Goal: Transaction & Acquisition: Purchase product/service

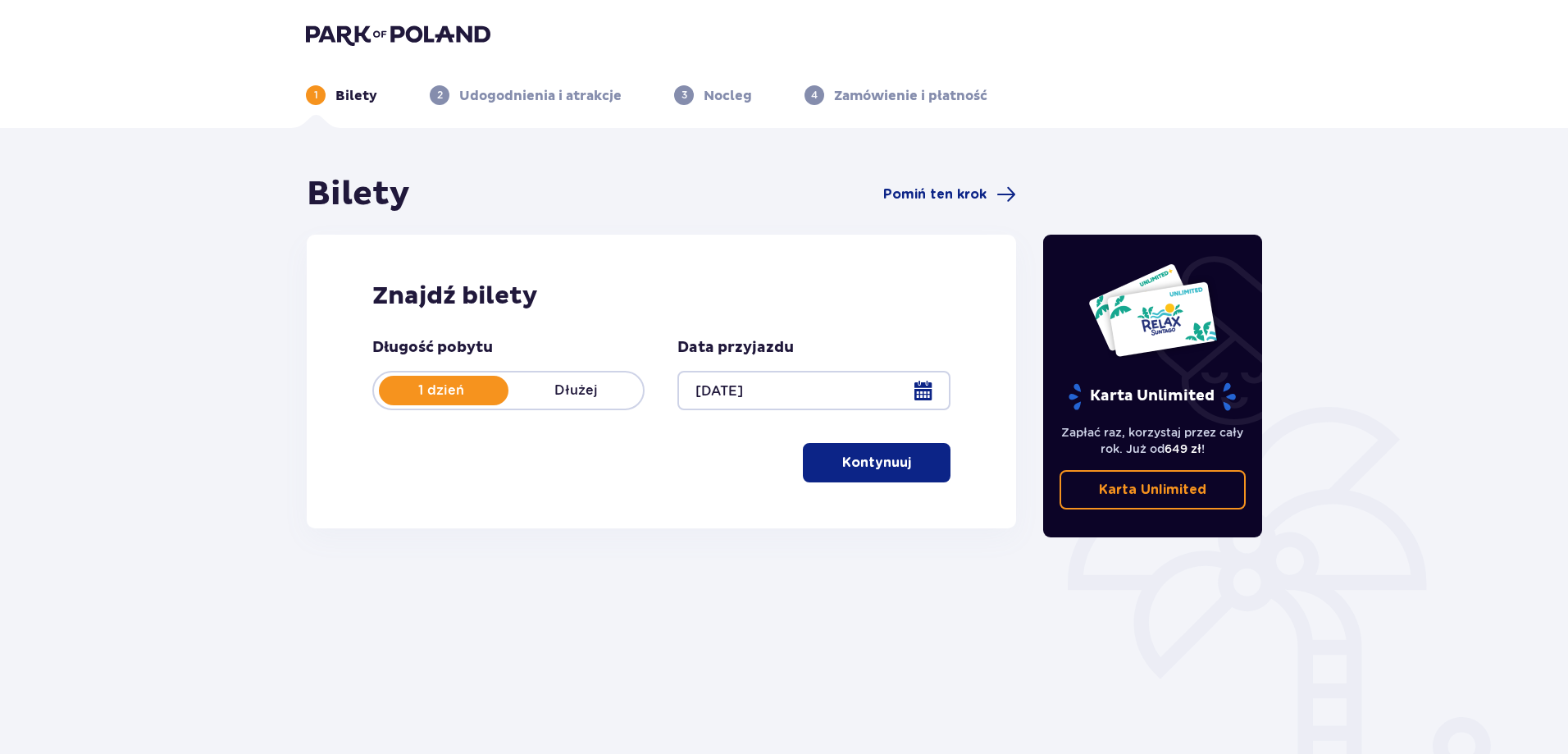
click at [857, 479] on button "Kontynuuj" at bounding box center [877, 462] width 148 height 39
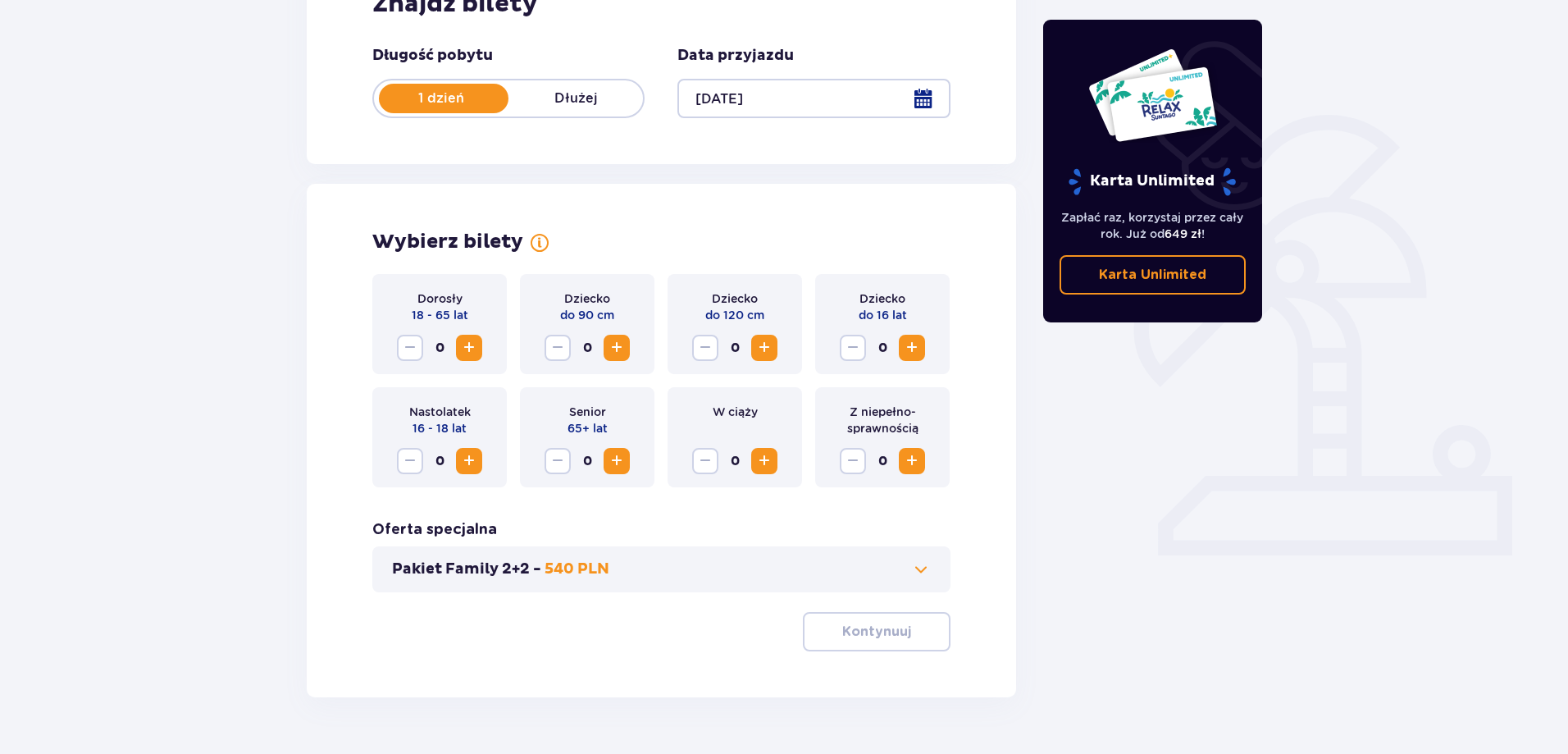
scroll to position [334, 0]
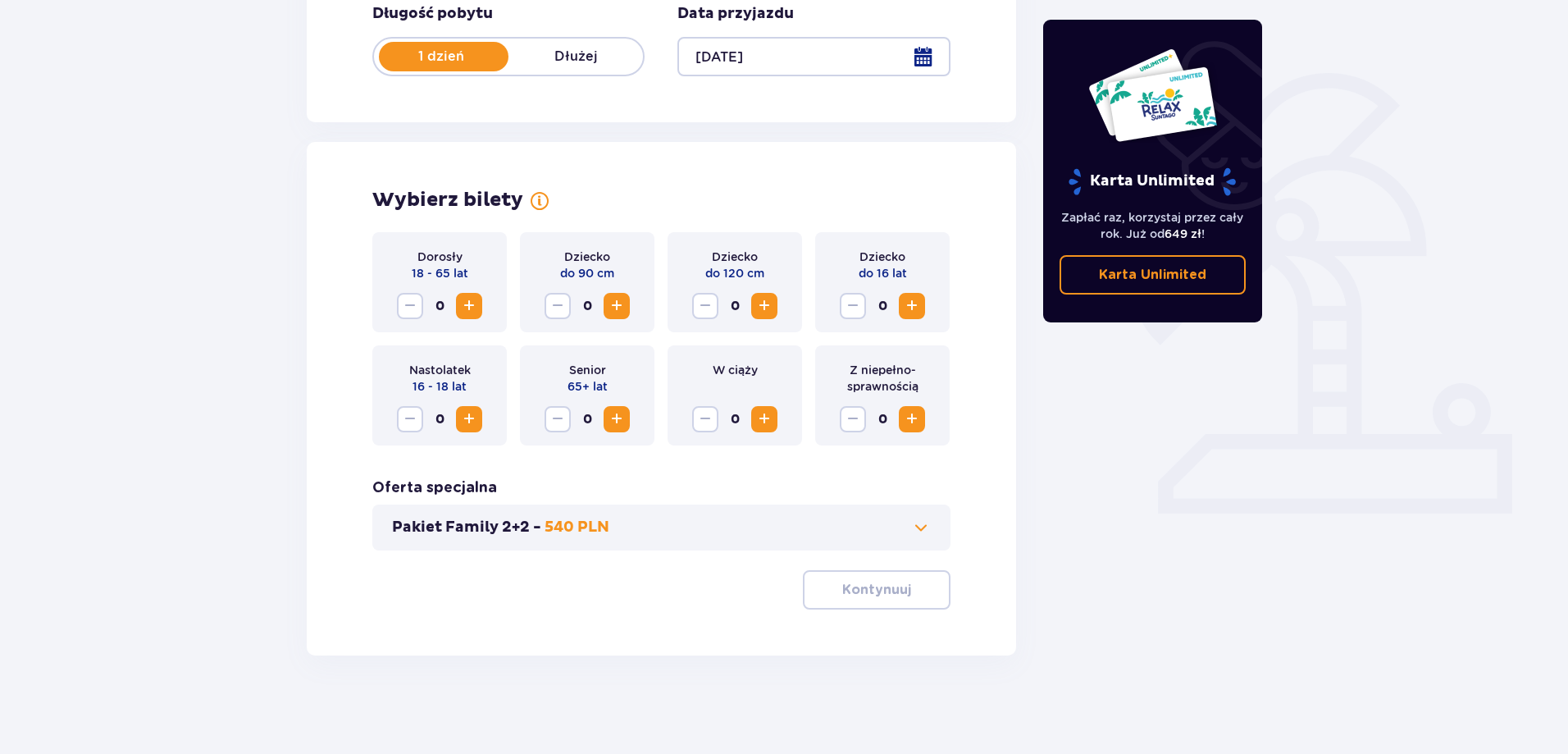
click at [466, 302] on span "Zwiększ" at bounding box center [469, 306] width 20 height 20
click at [760, 309] on span "Zwiększ" at bounding box center [765, 306] width 20 height 20
click at [890, 591] on p "Kontynuuj" at bounding box center [877, 590] width 69 height 18
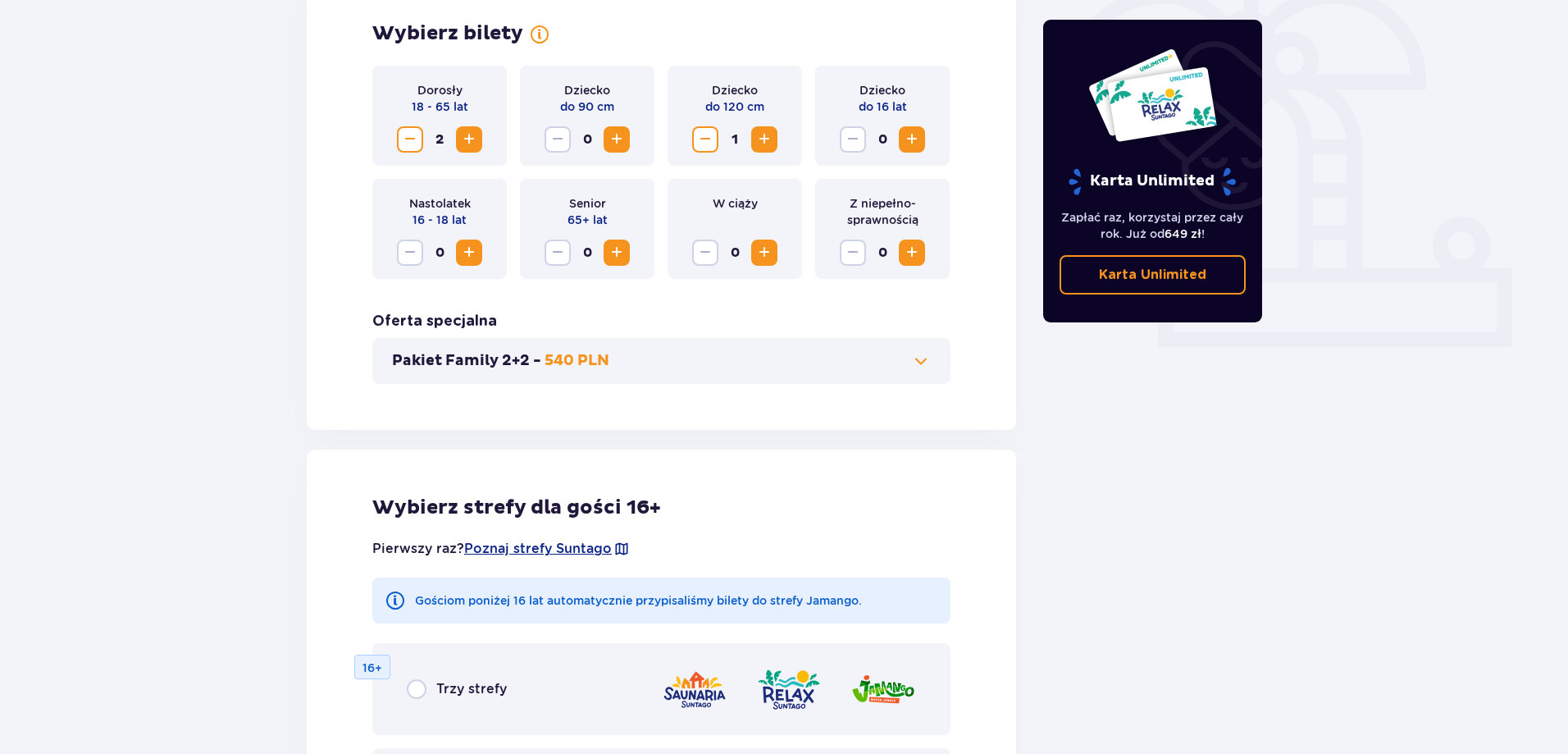
scroll to position [828, 0]
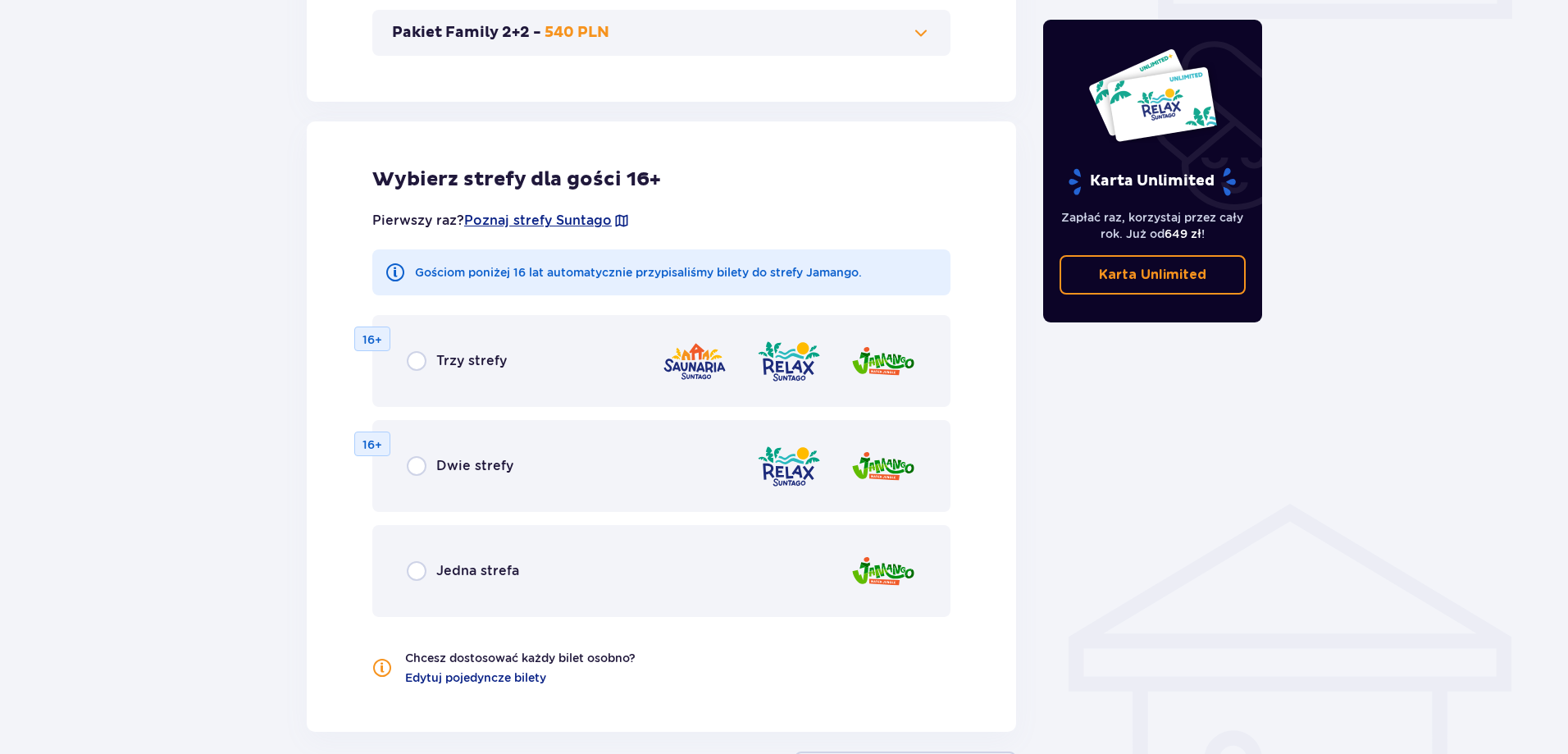
click at [416, 571] on input "radio" at bounding box center [416, 571] width 20 height 20
radio input "true"
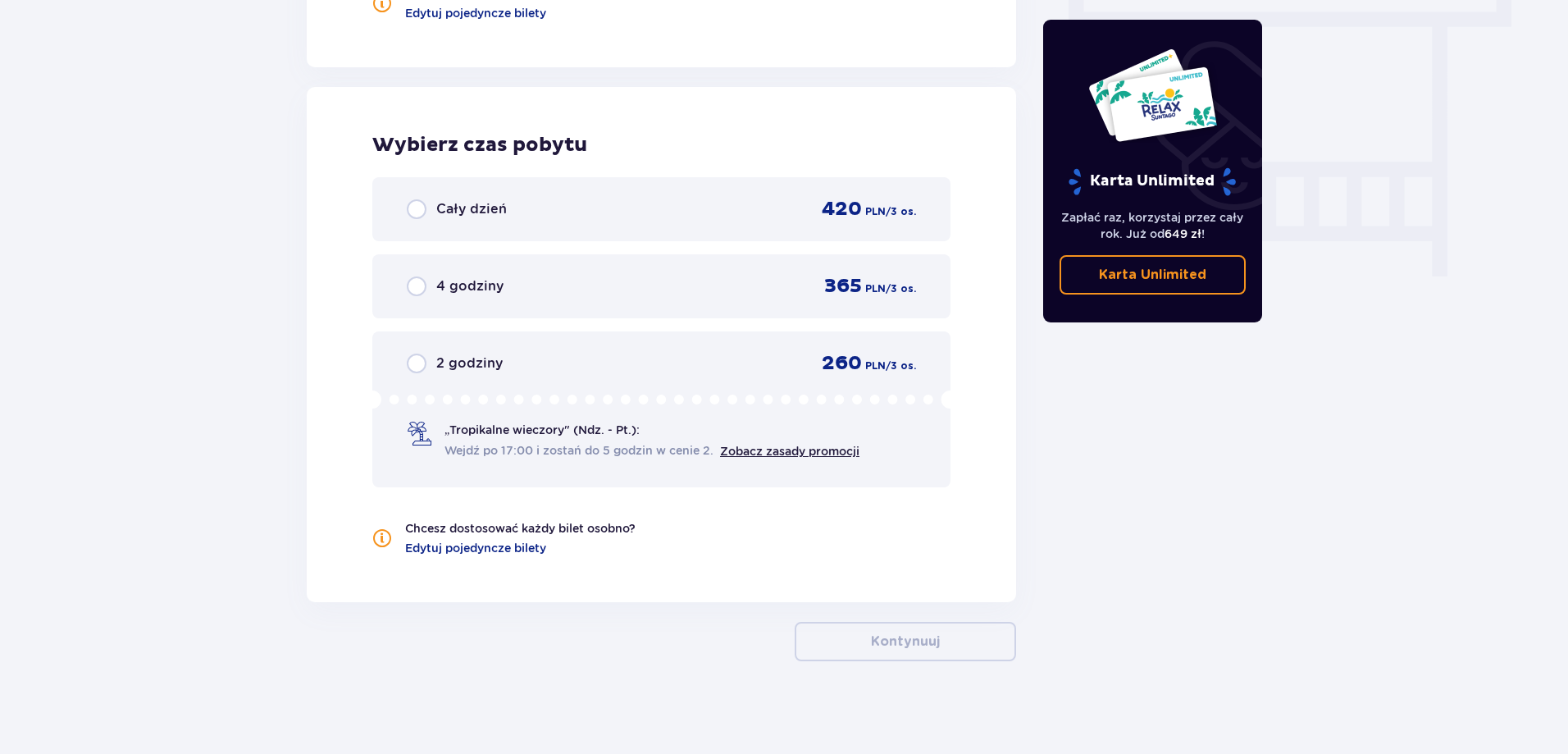
scroll to position [1499, 0]
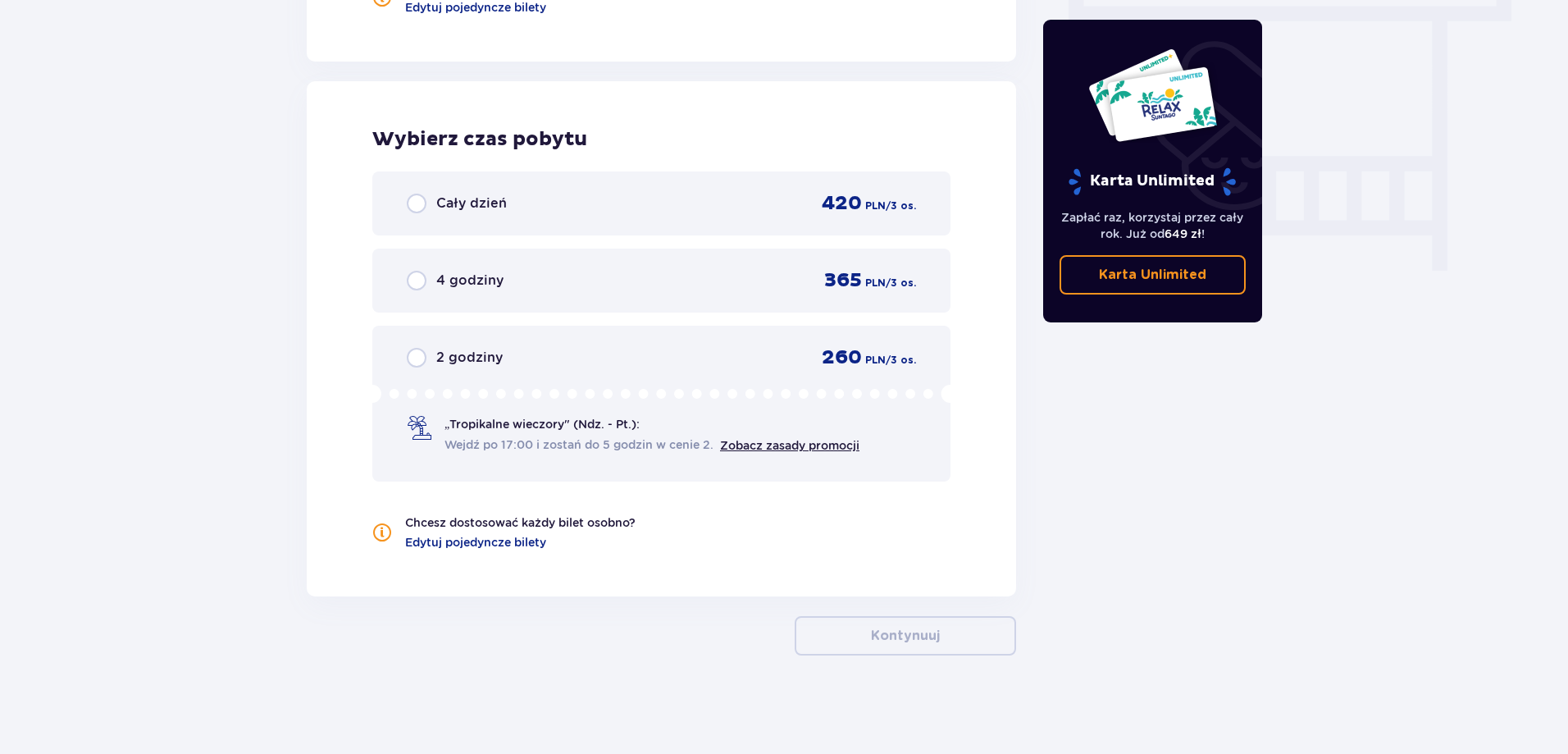
click at [423, 356] on input "radio" at bounding box center [416, 357] width 20 height 20
radio input "true"
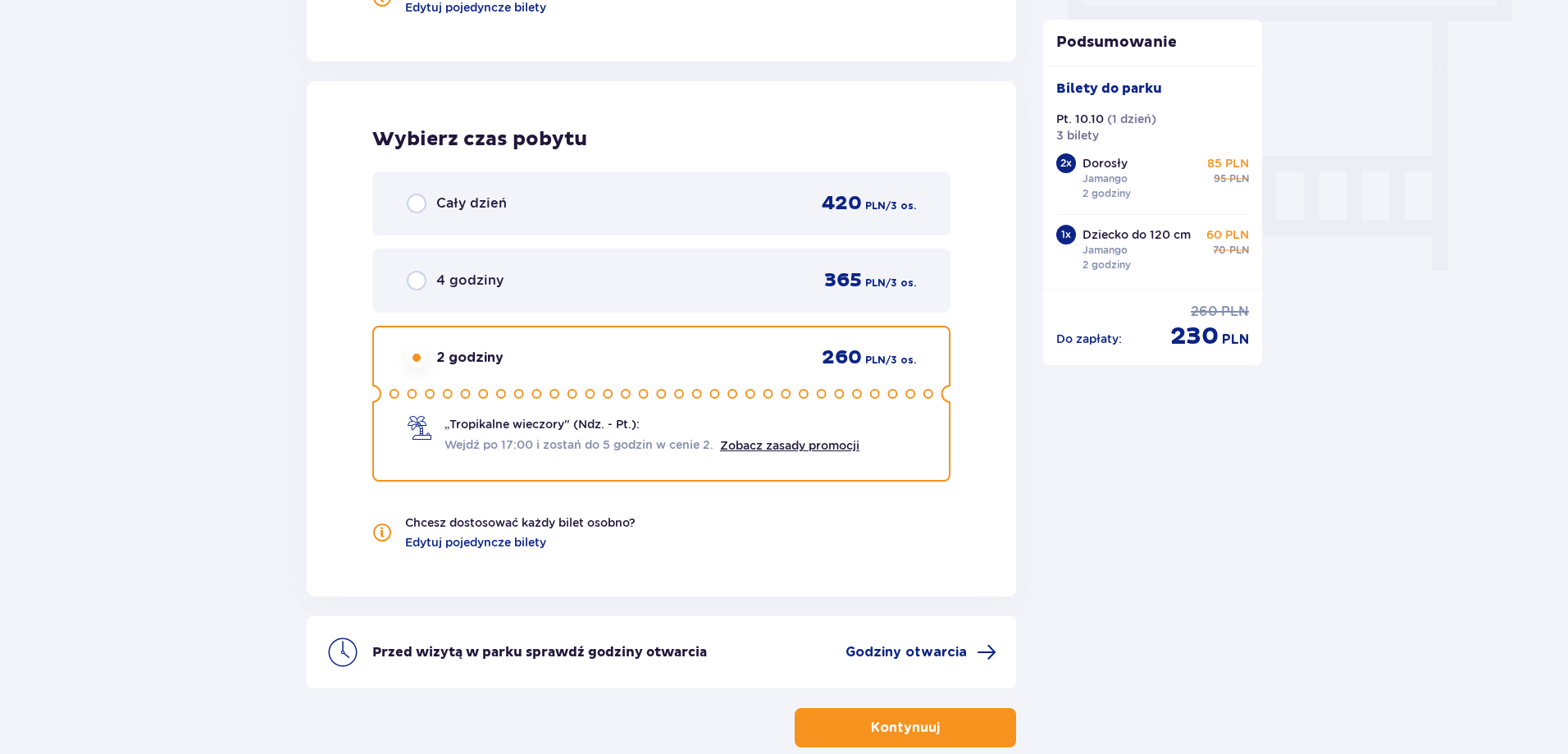
click at [407, 283] on input "radio" at bounding box center [416, 280] width 20 height 20
radio input "true"
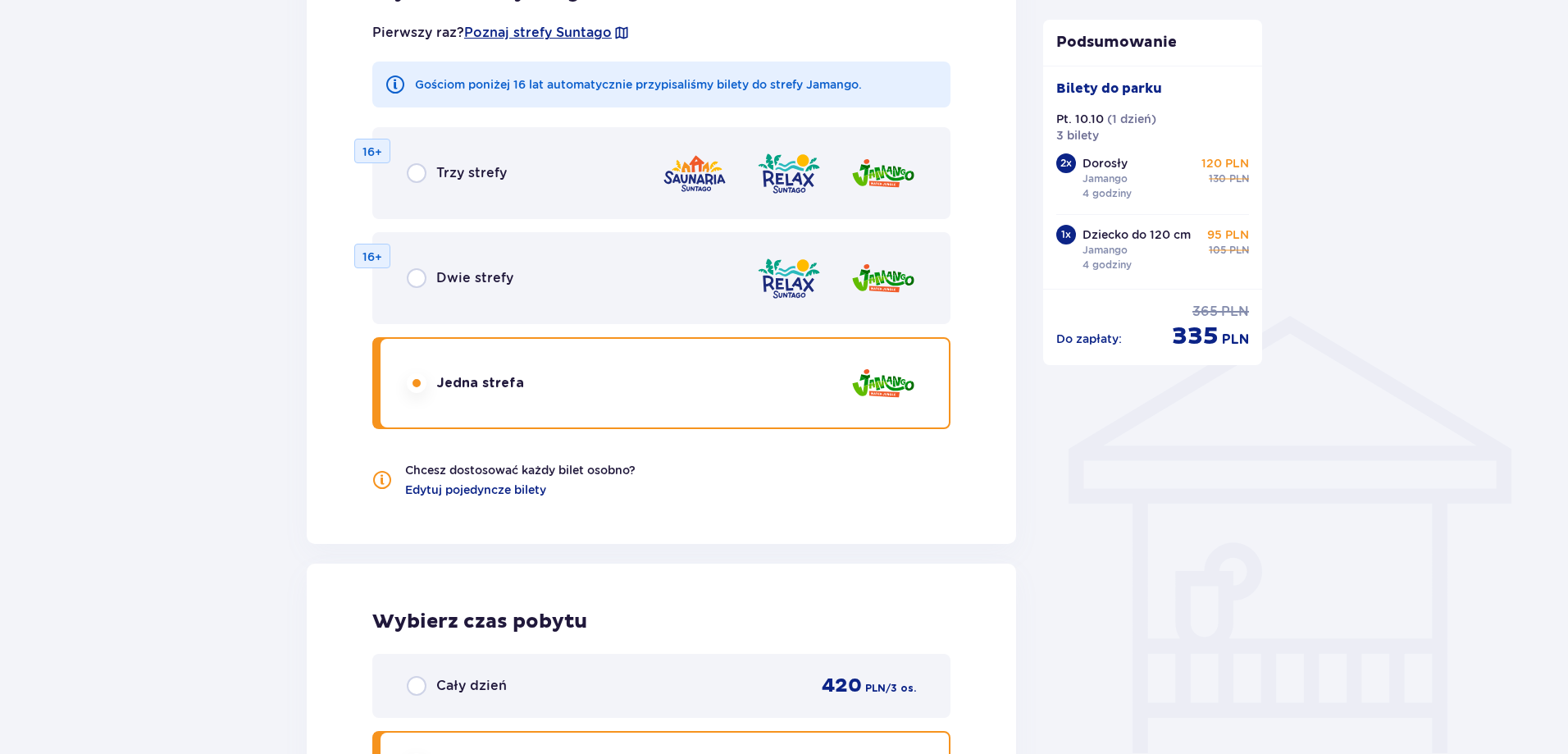
scroll to position [1591, 0]
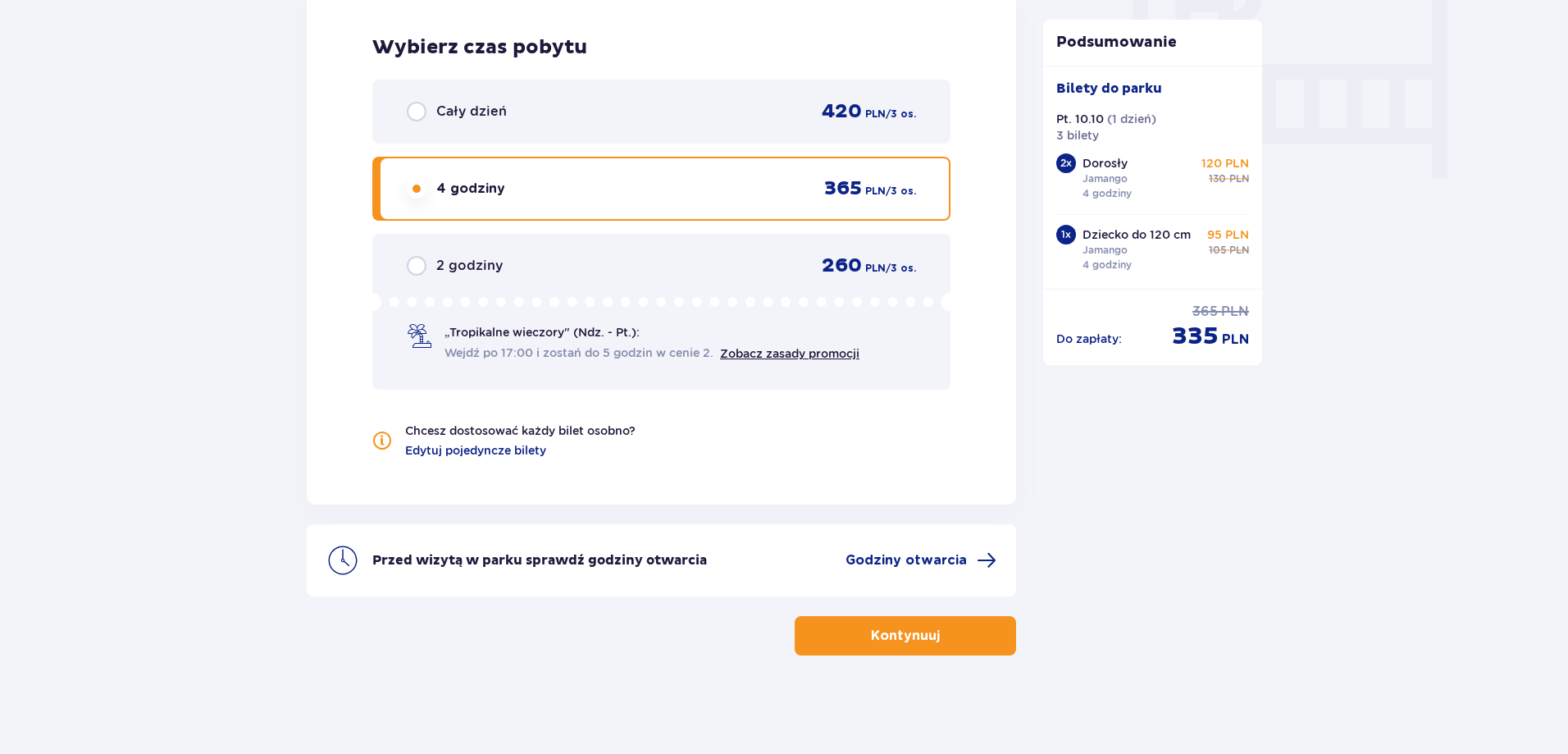
click at [414, 103] on input "radio" at bounding box center [416, 112] width 20 height 20
radio input "true"
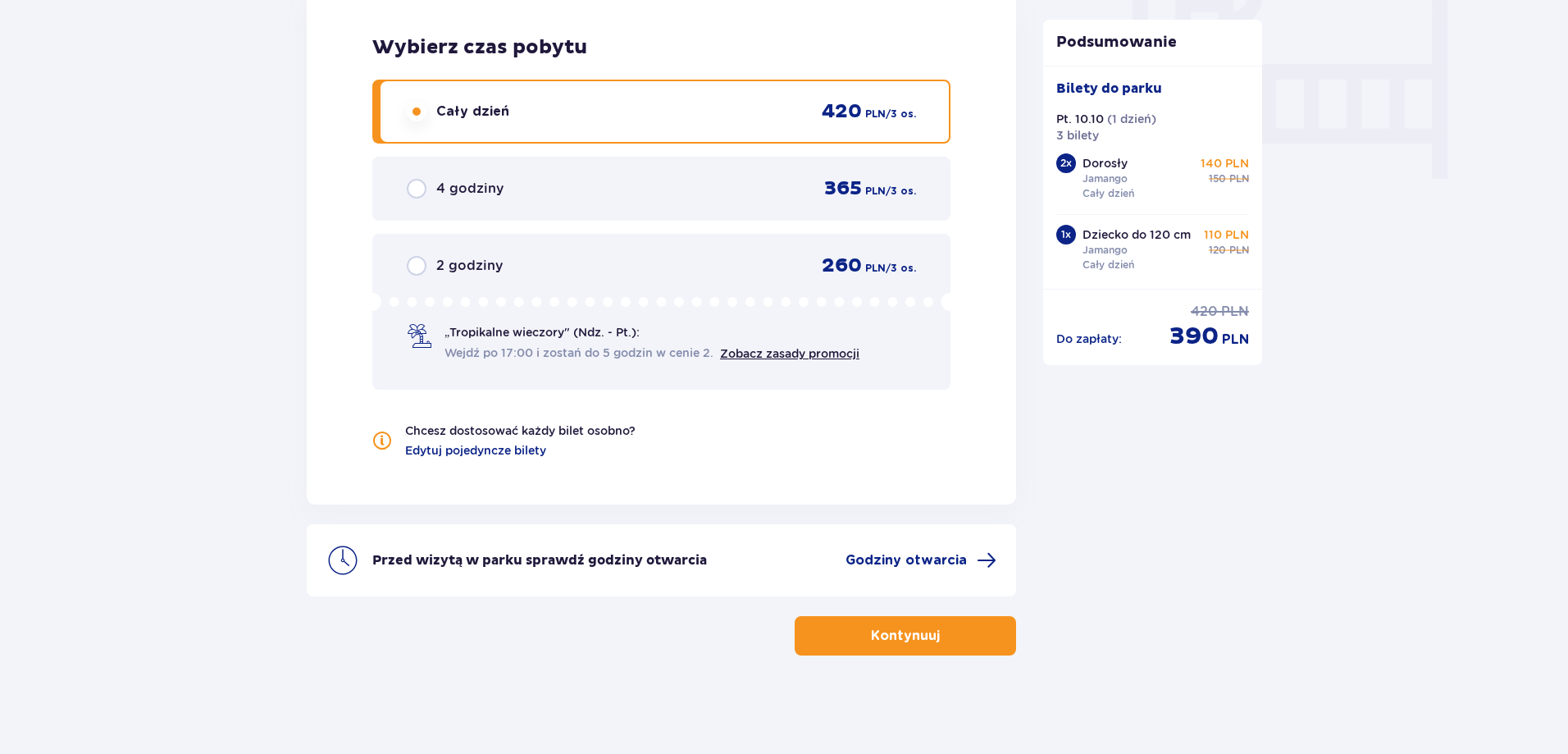
click at [412, 196] on input "radio" at bounding box center [416, 189] width 20 height 20
radio input "true"
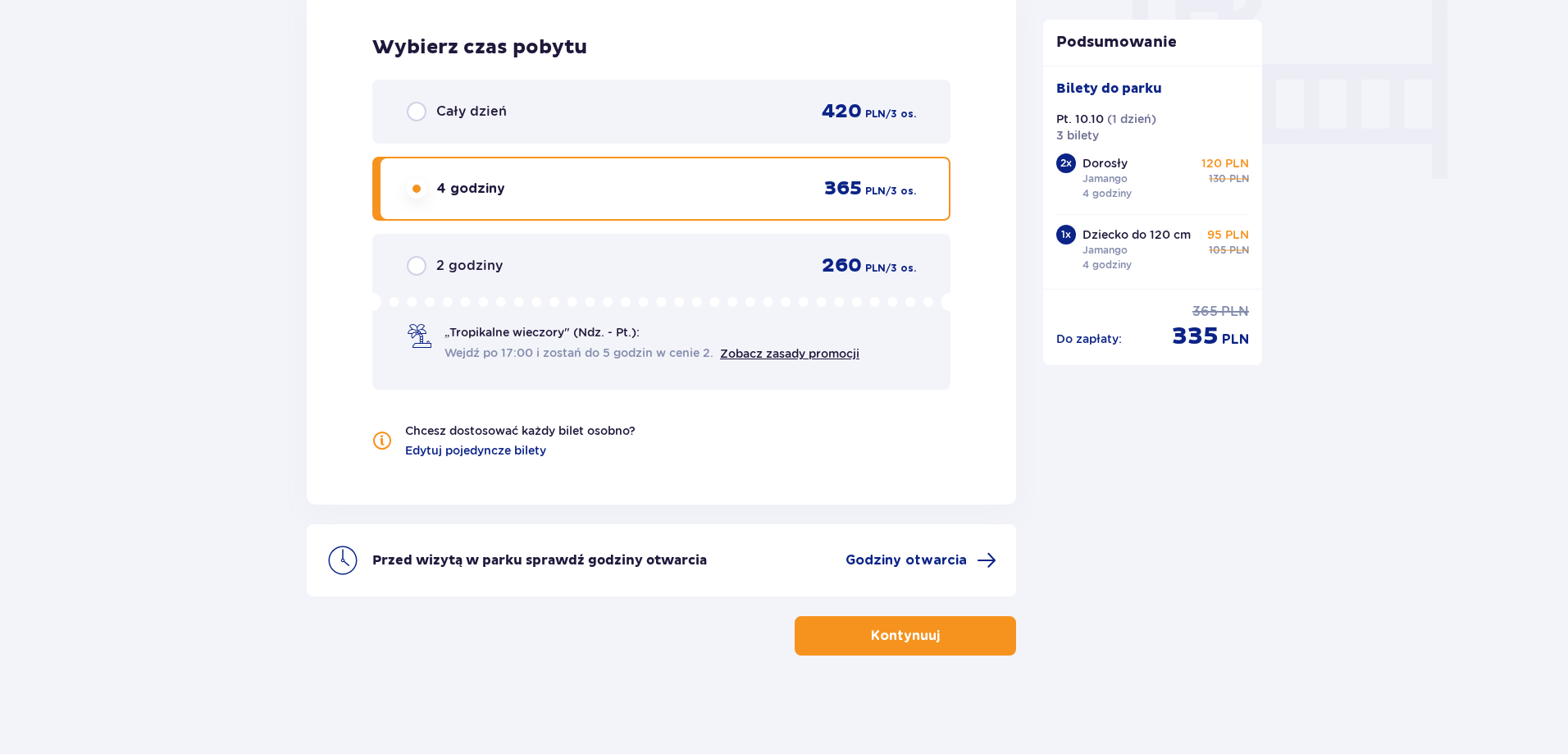
click at [410, 95] on div "Cały dzień 420 PLN / 3 os." at bounding box center [661, 112] width 578 height 64
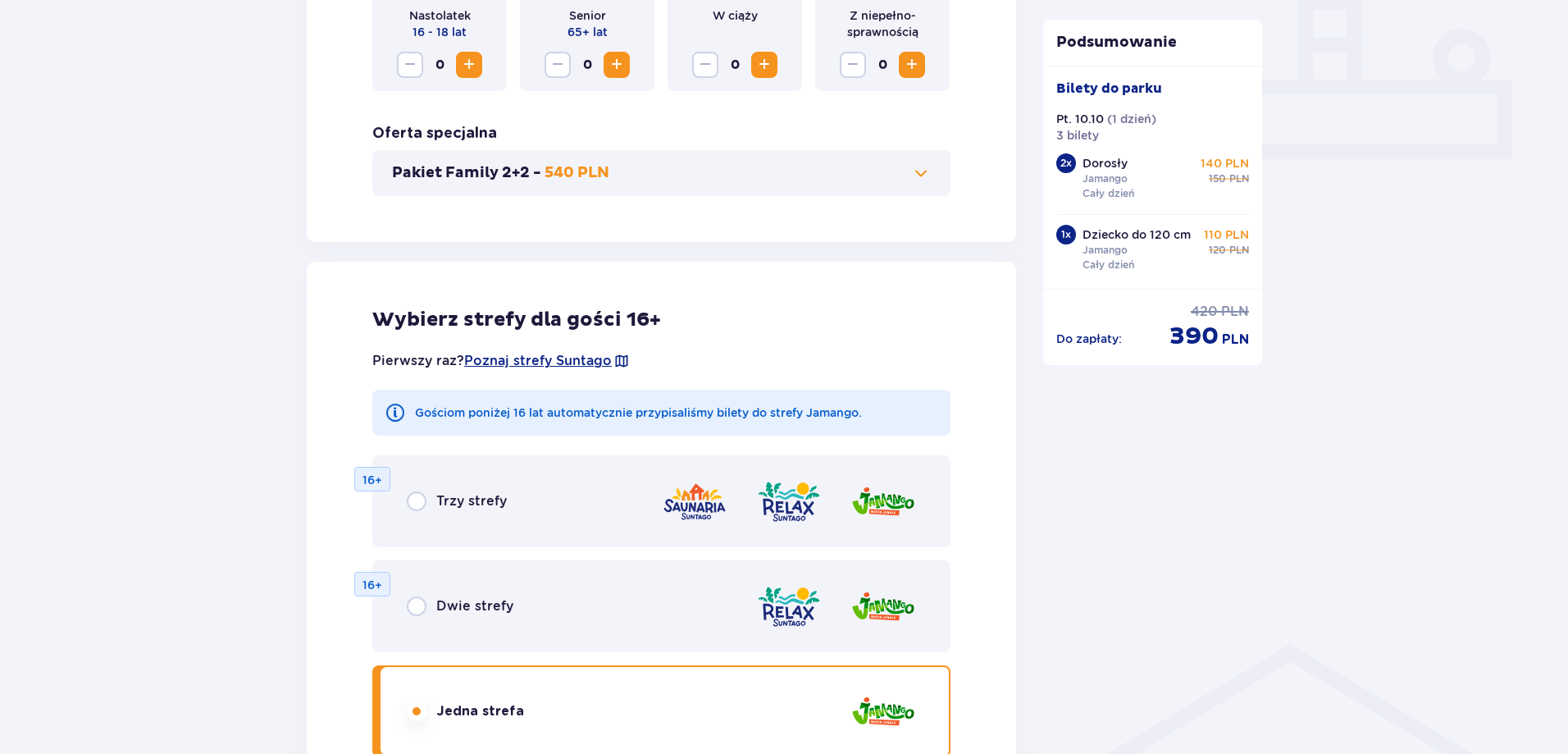
scroll to position [770, 0]
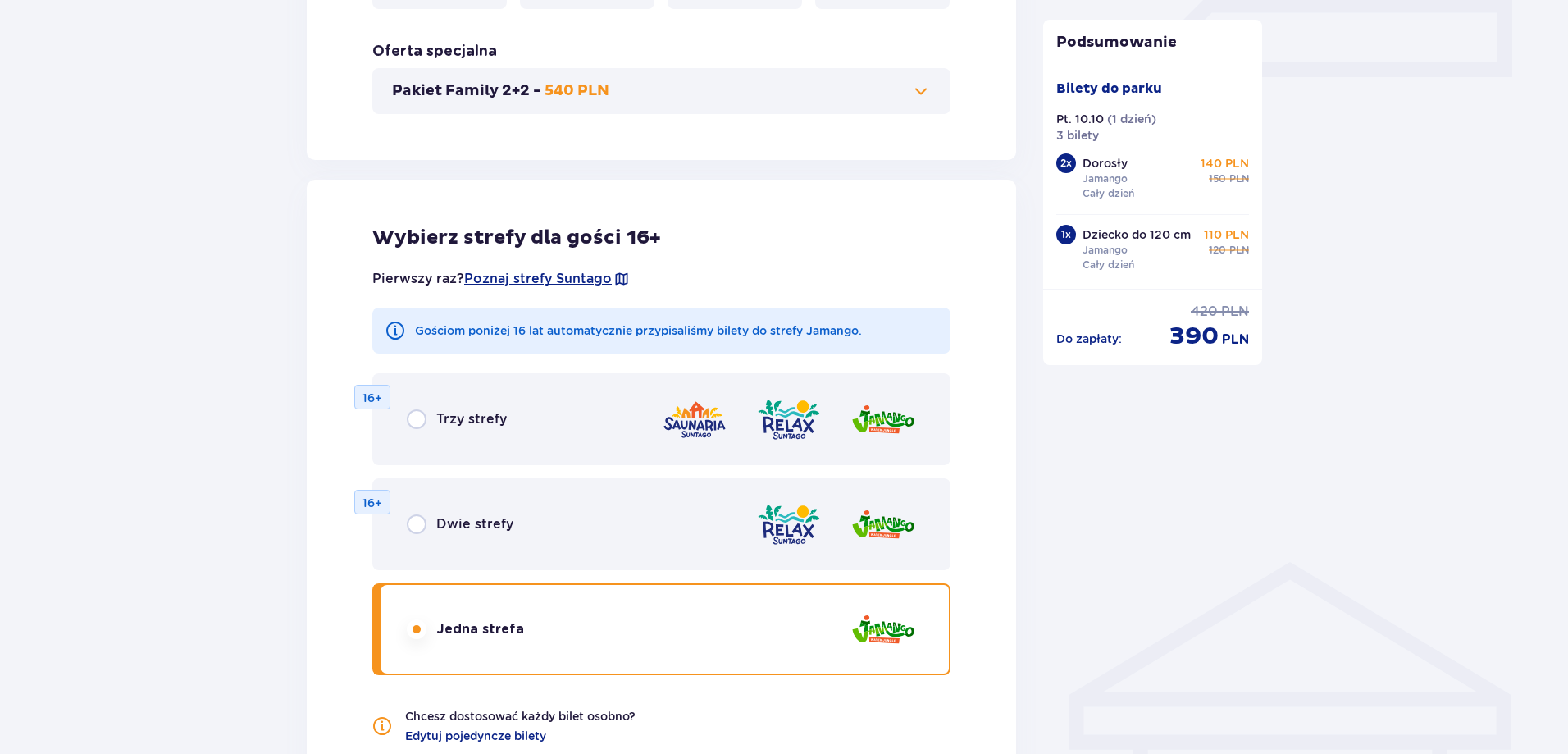
click at [410, 519] on input "radio" at bounding box center [416, 524] width 20 height 20
radio input "true"
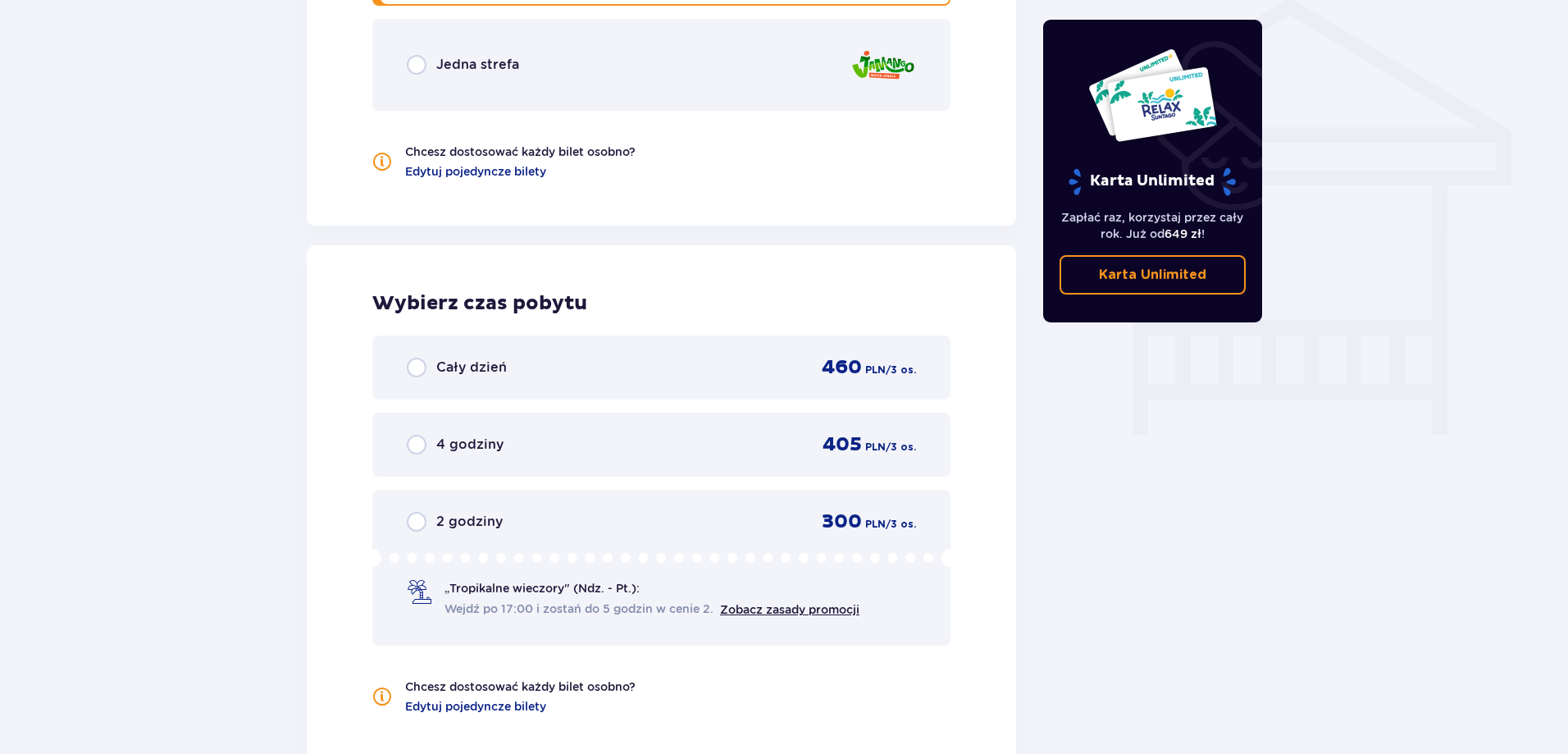
scroll to position [1089, 0]
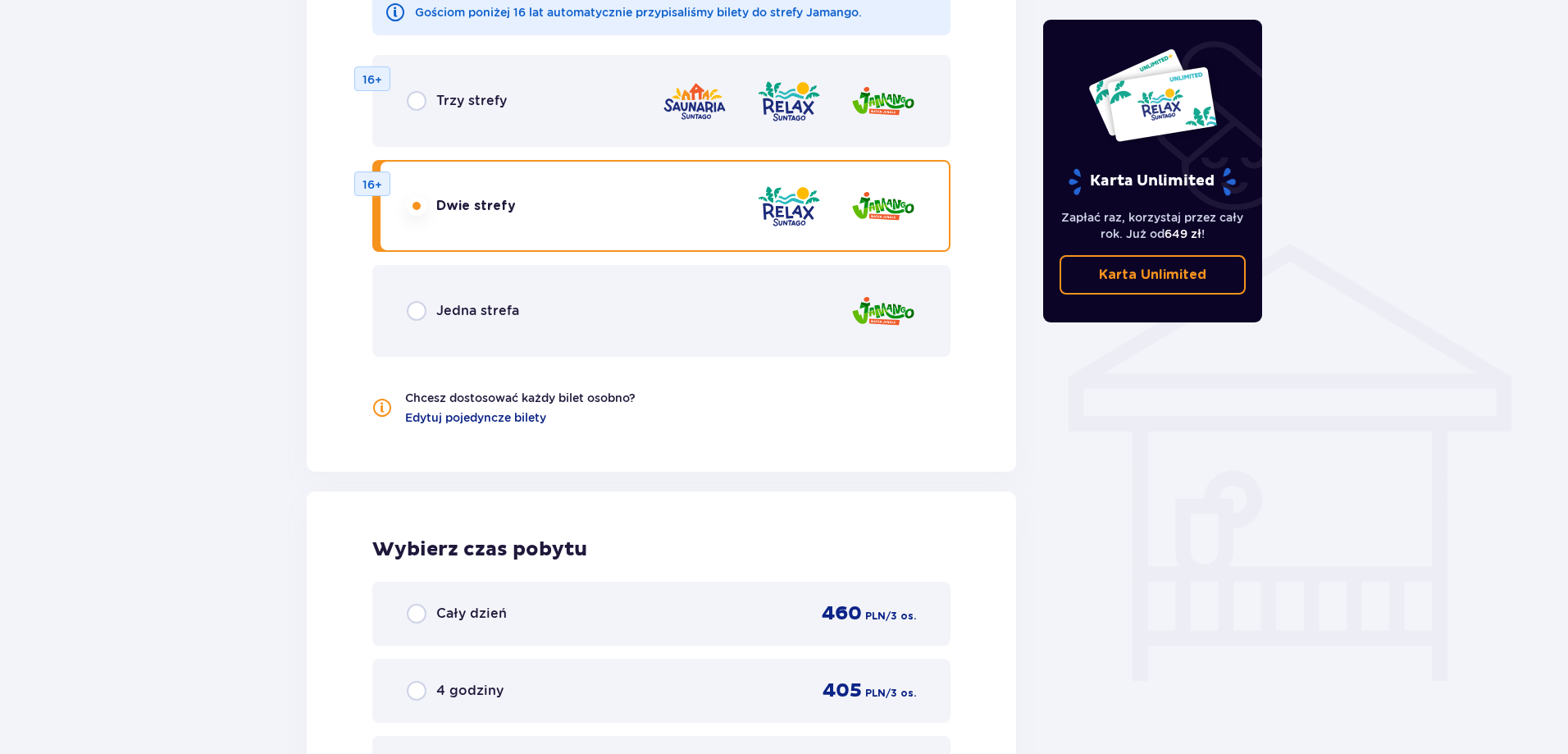
click at [407, 313] on input "radio" at bounding box center [416, 311] width 20 height 20
radio input "true"
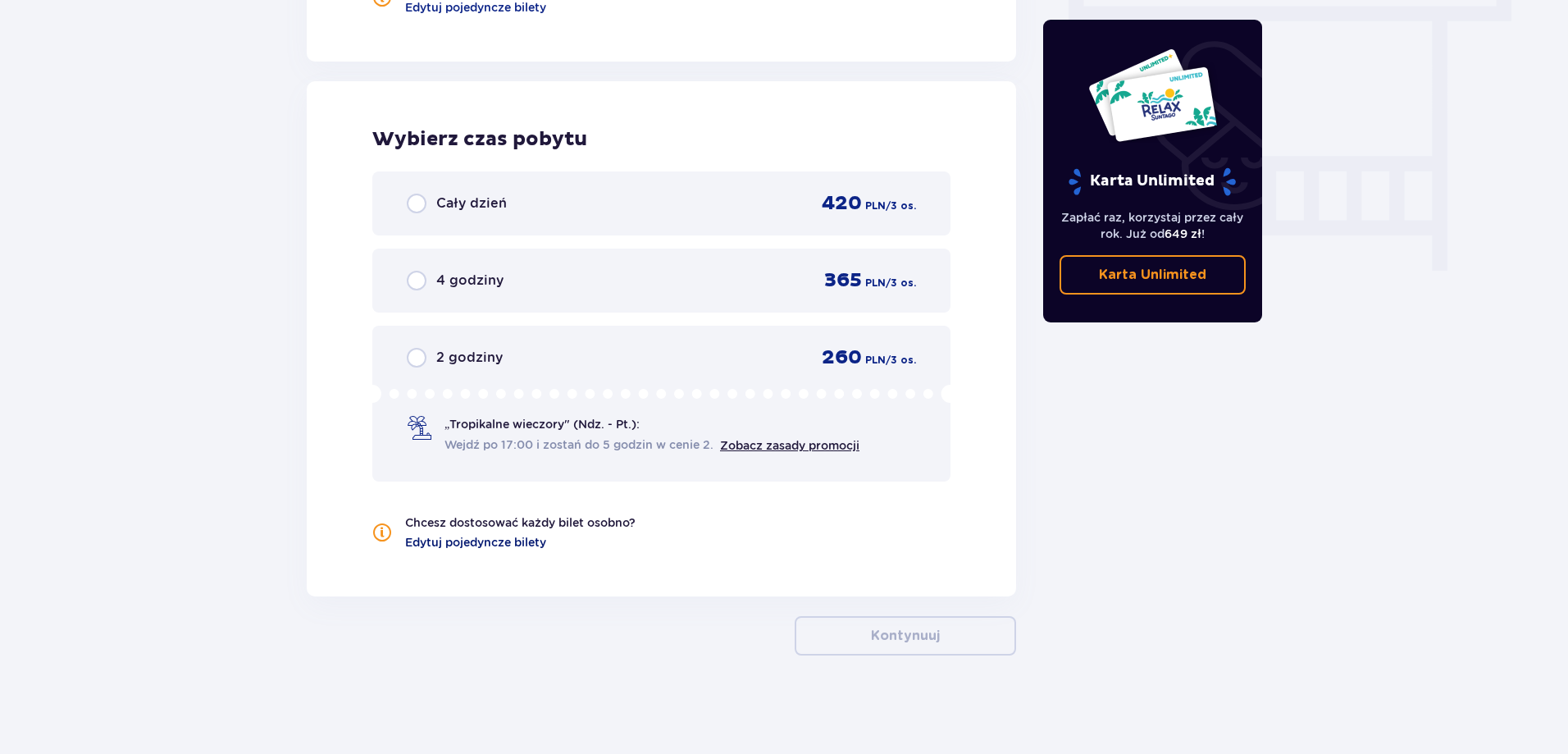
scroll to position [1006, 0]
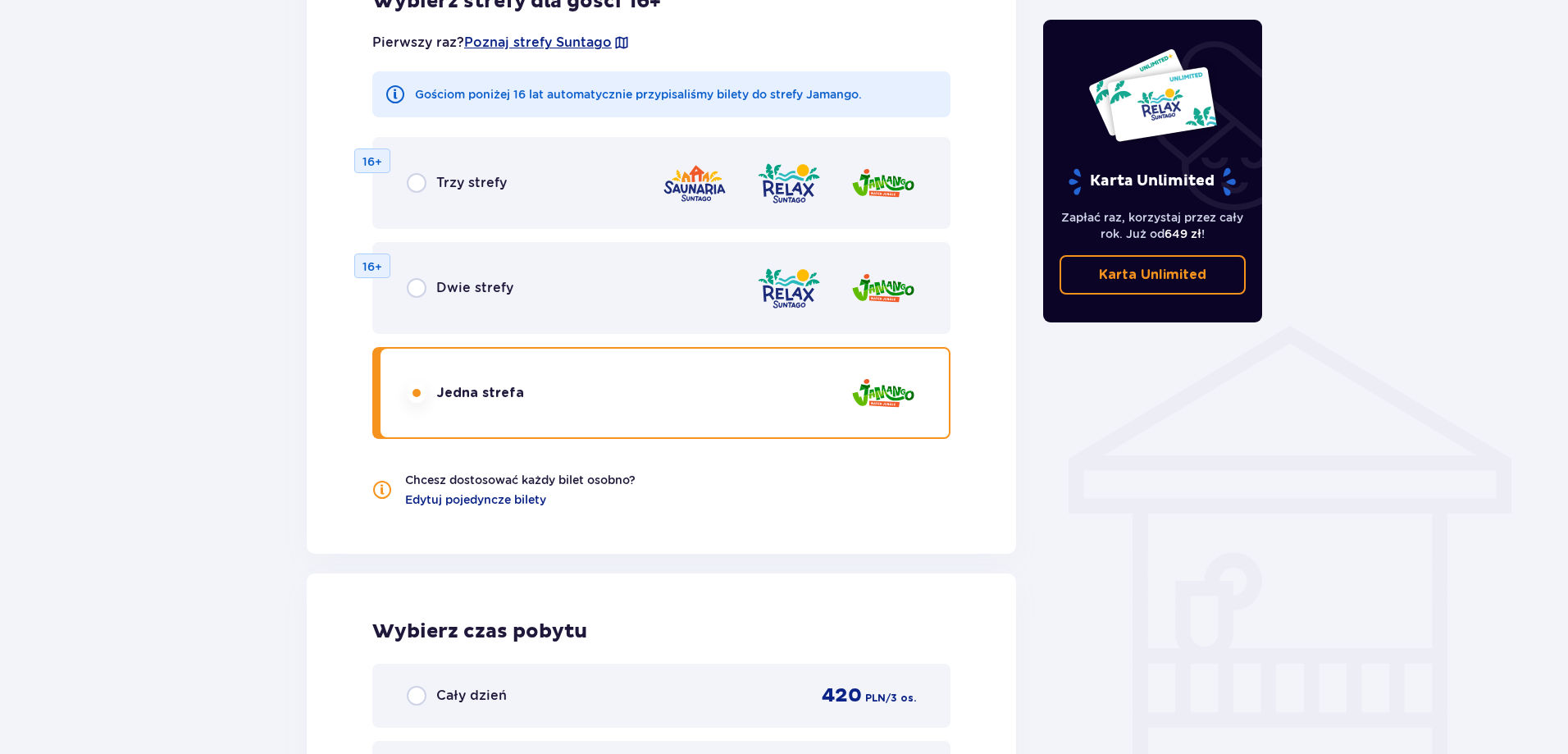
click at [1359, 596] on div "Bilety Pomiń ten krok Znajdź bilety Długość pobytu 1 dzień Dłużej Data przyjazd…" at bounding box center [784, 183] width 1568 height 2124
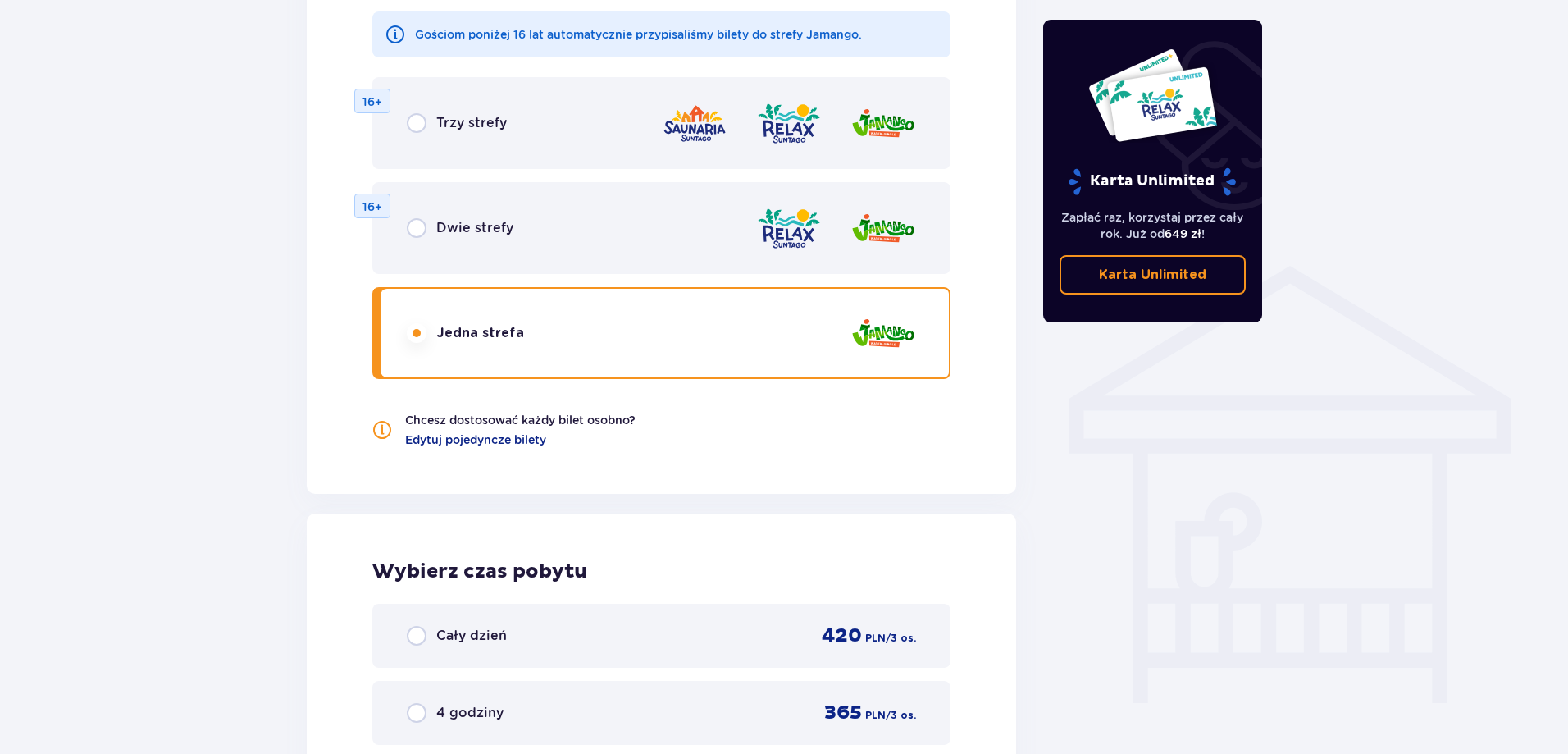
scroll to position [1395, 0]
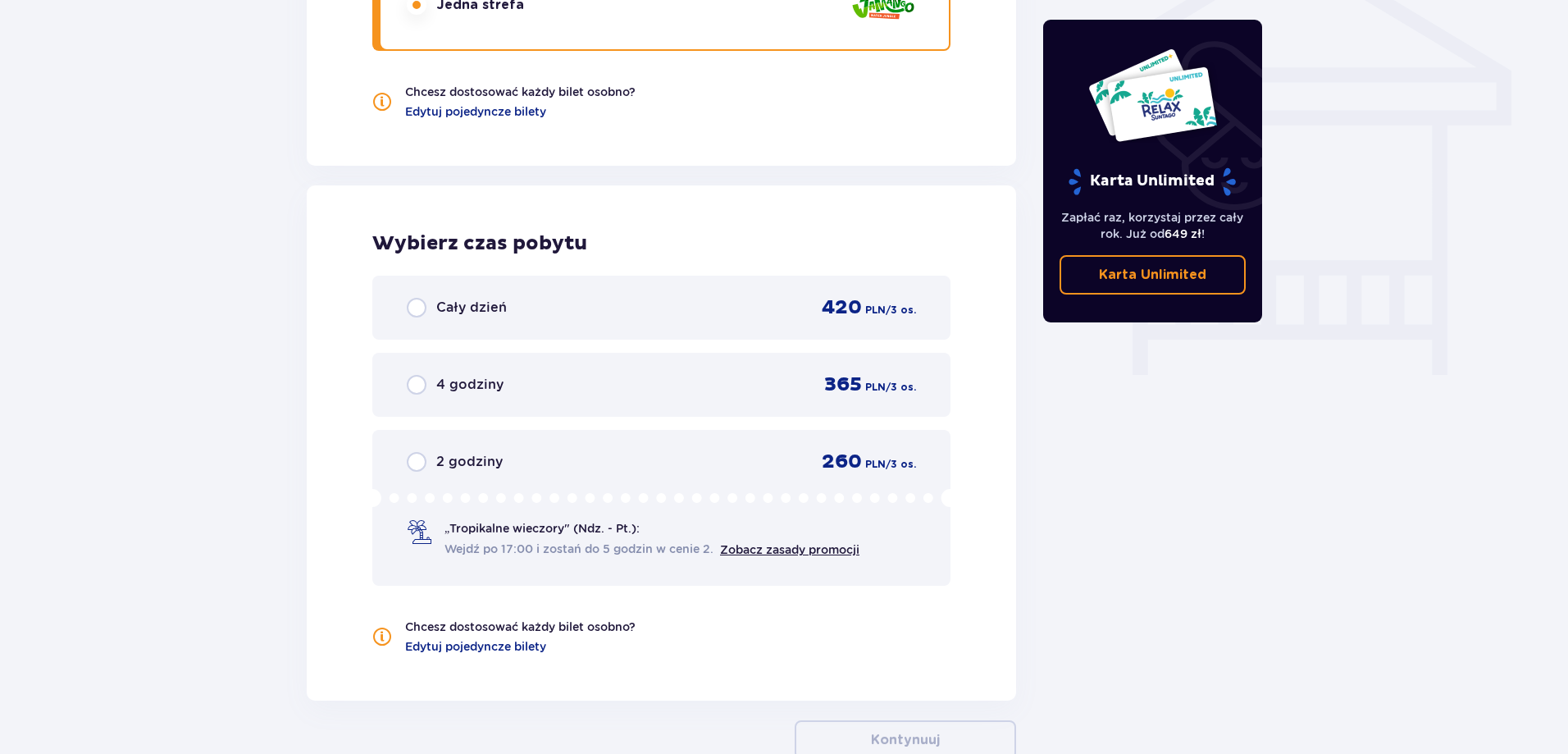
click at [417, 380] on input "radio" at bounding box center [416, 385] width 20 height 20
radio input "true"
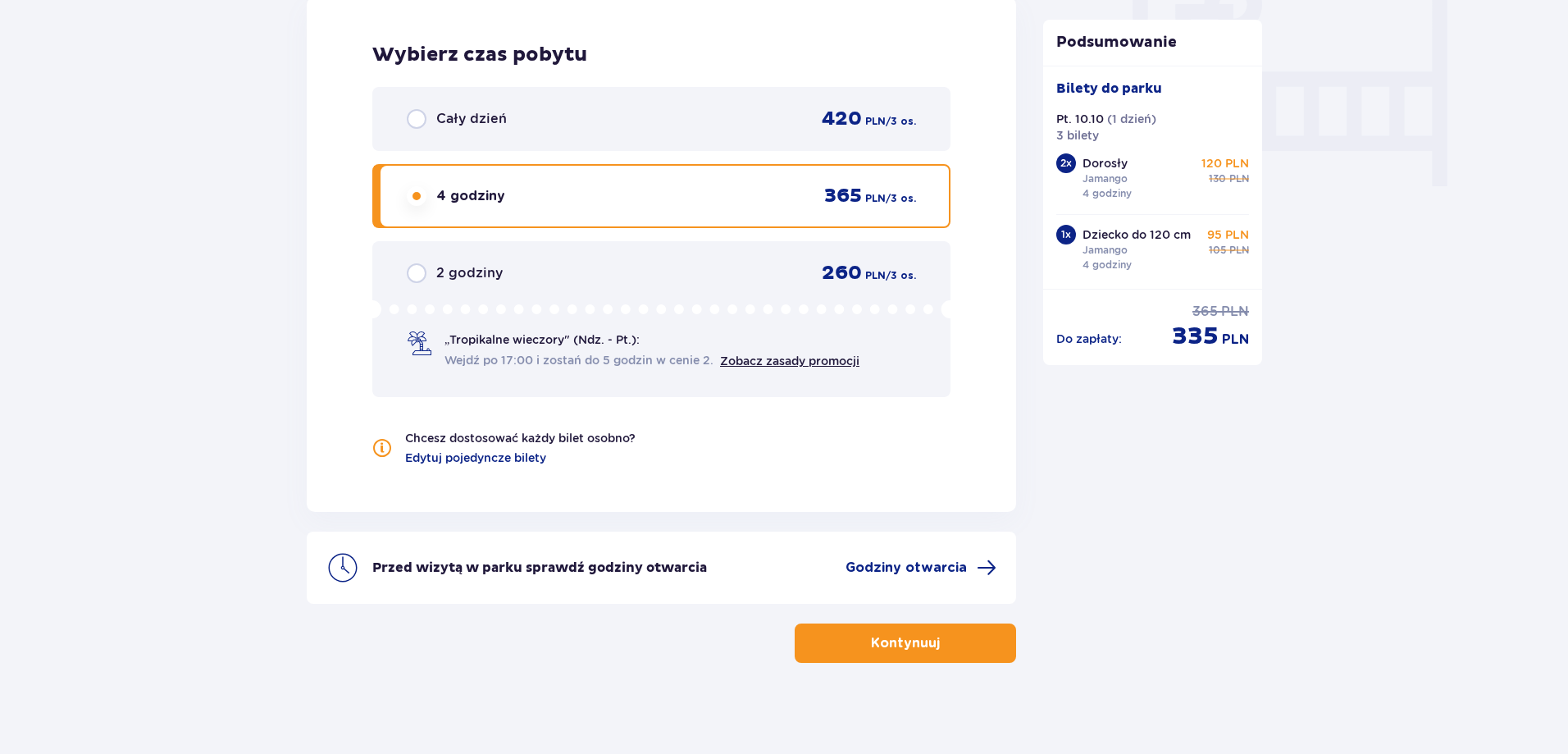
scroll to position [1591, 0]
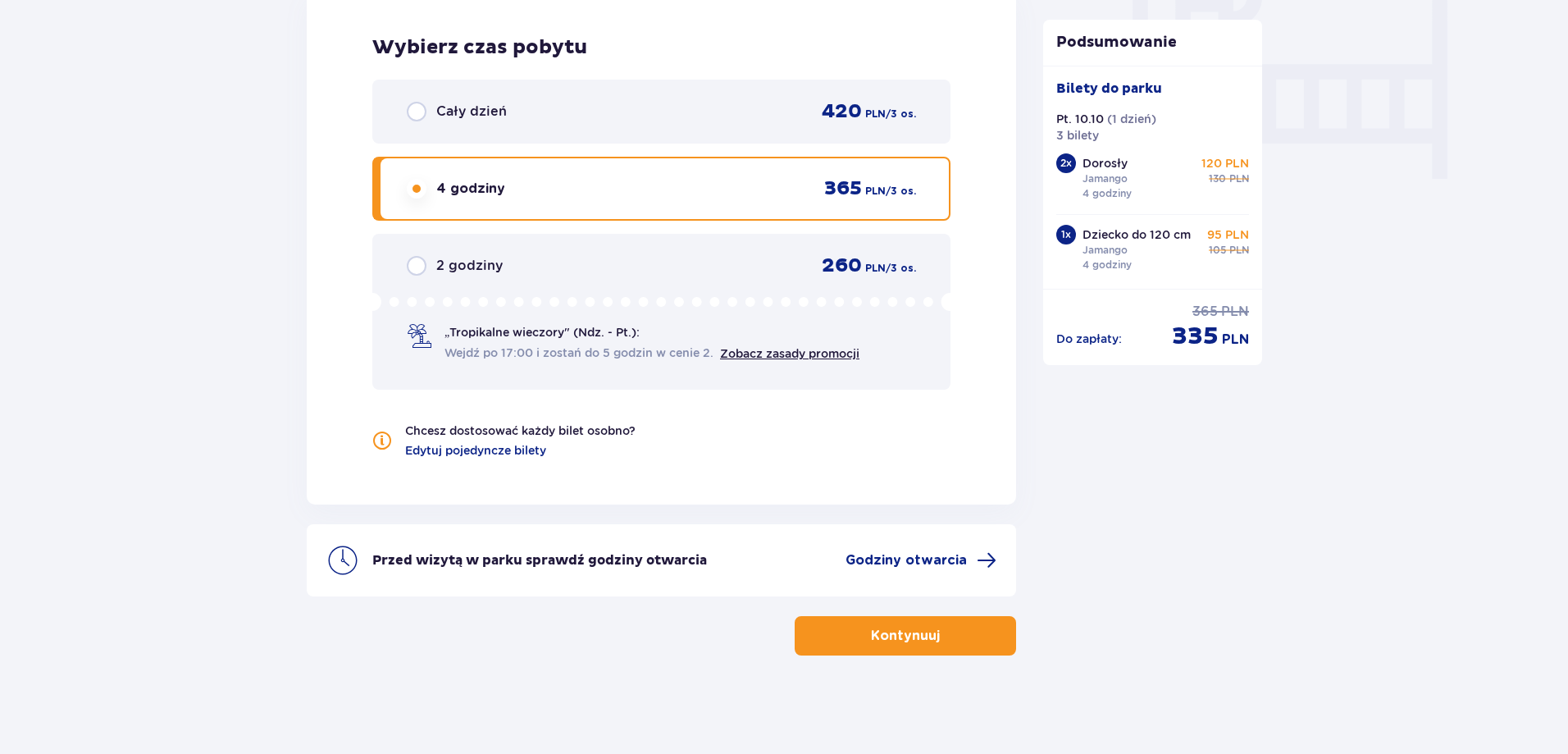
click at [418, 269] on input "radio" at bounding box center [416, 266] width 20 height 20
radio input "true"
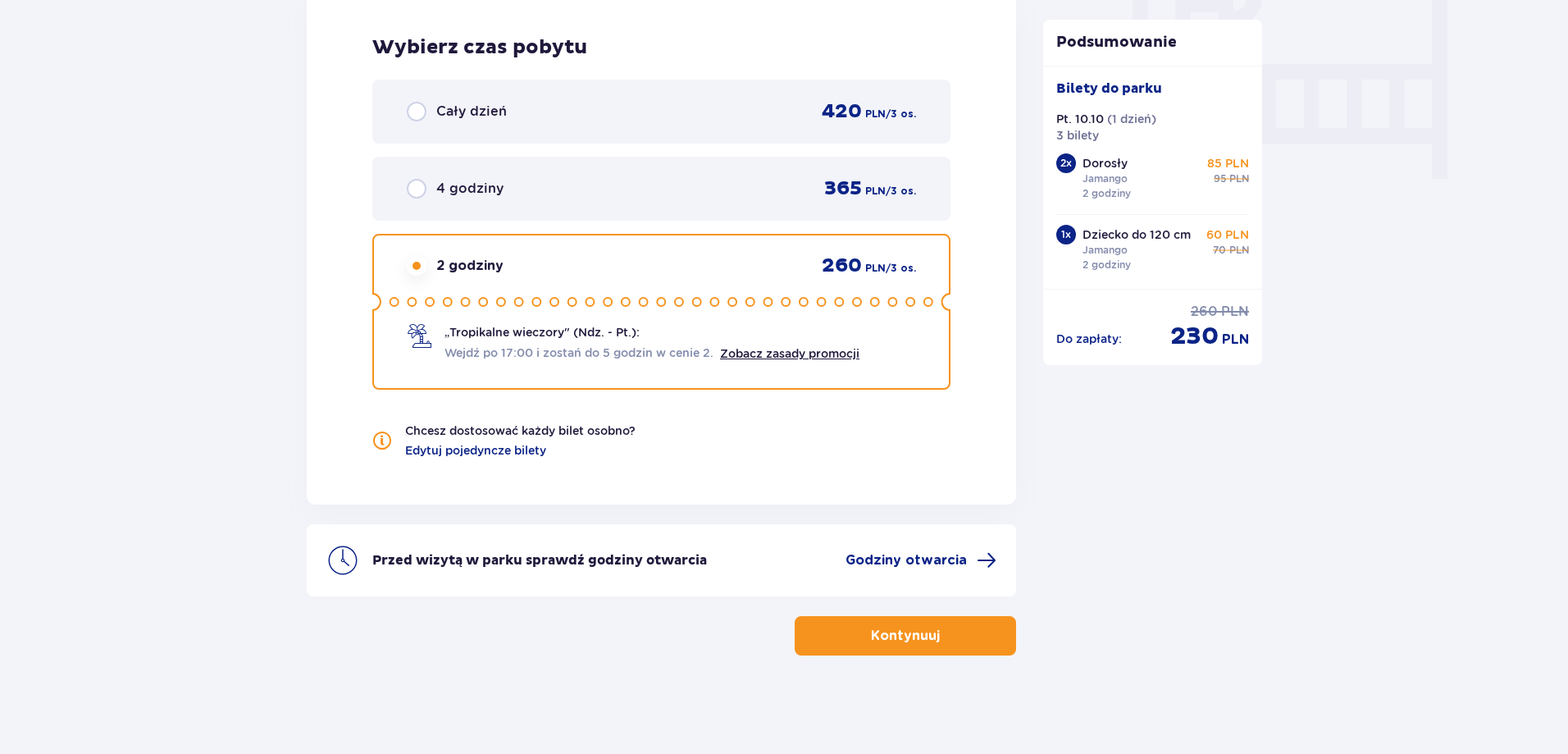
click at [415, 107] on input "radio" at bounding box center [416, 112] width 20 height 20
radio input "true"
